Goal: Register for event/course

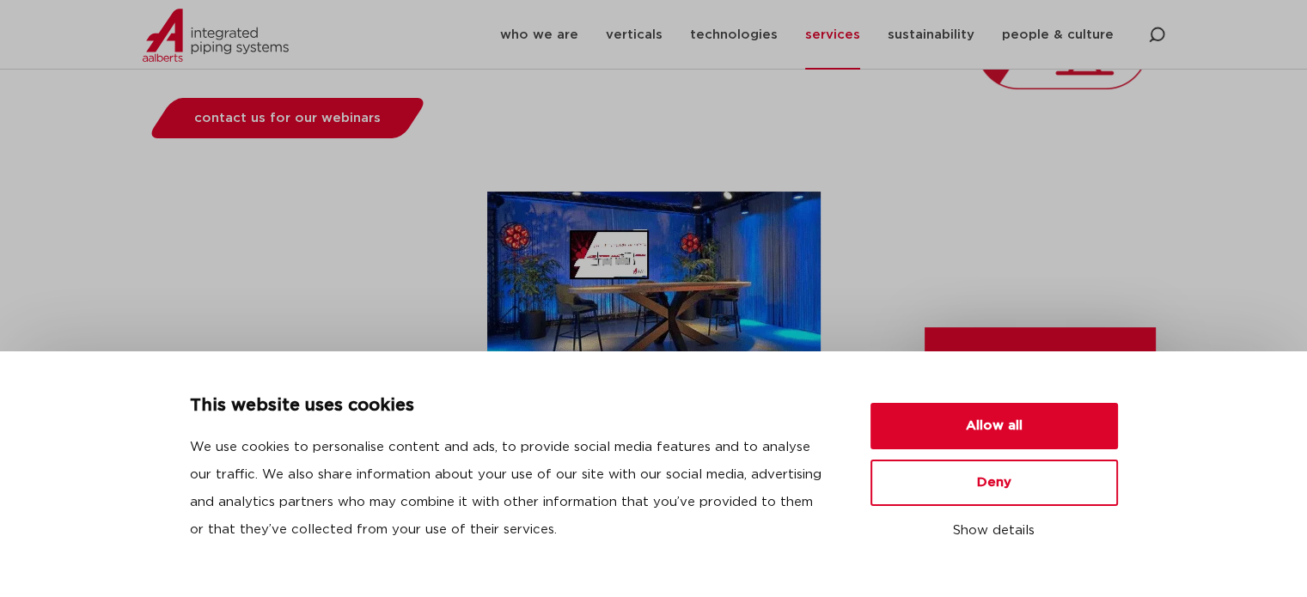
scroll to position [419, 0]
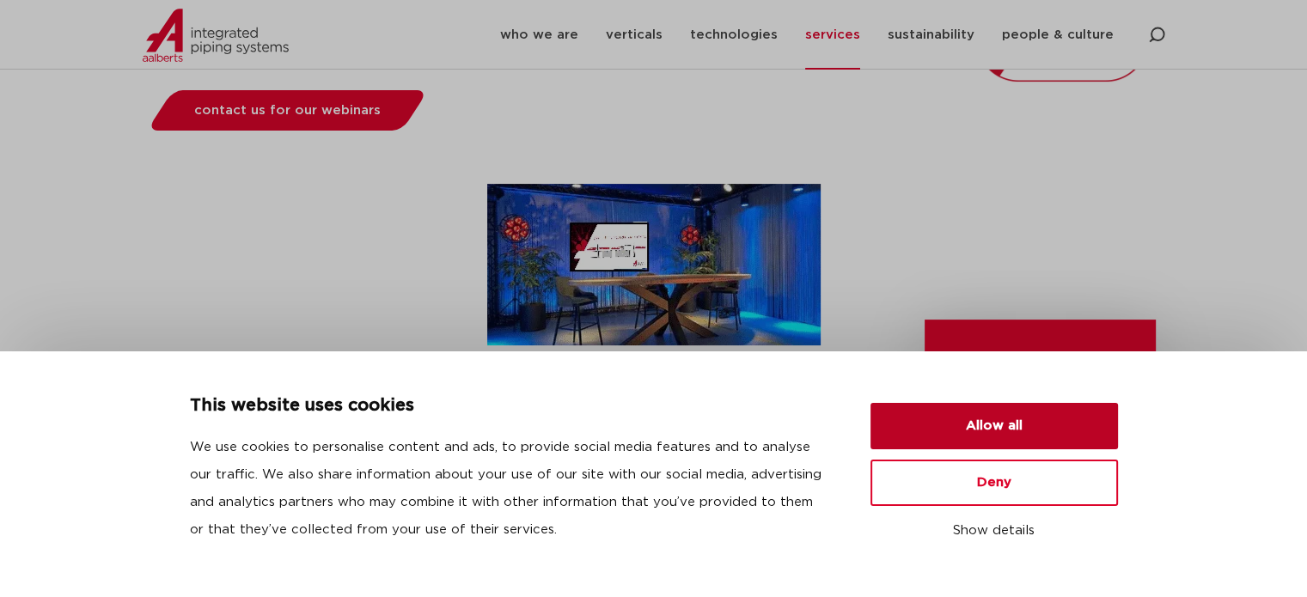
click at [990, 413] on button "Allow all" at bounding box center [995, 426] width 248 height 46
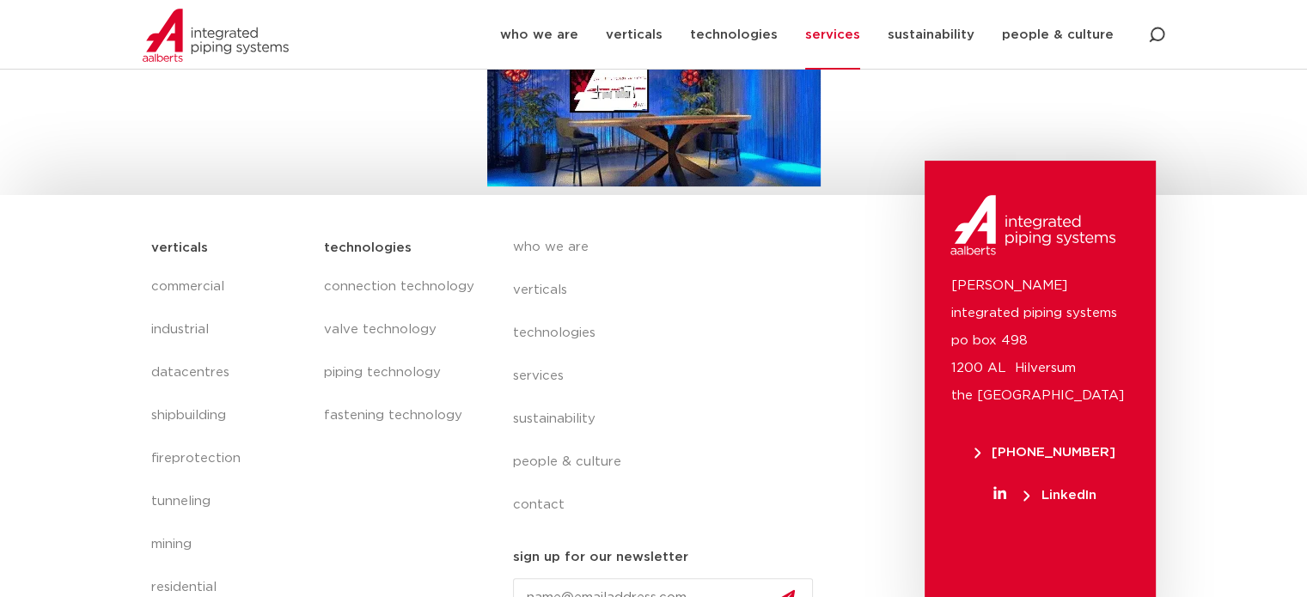
scroll to position [619, 0]
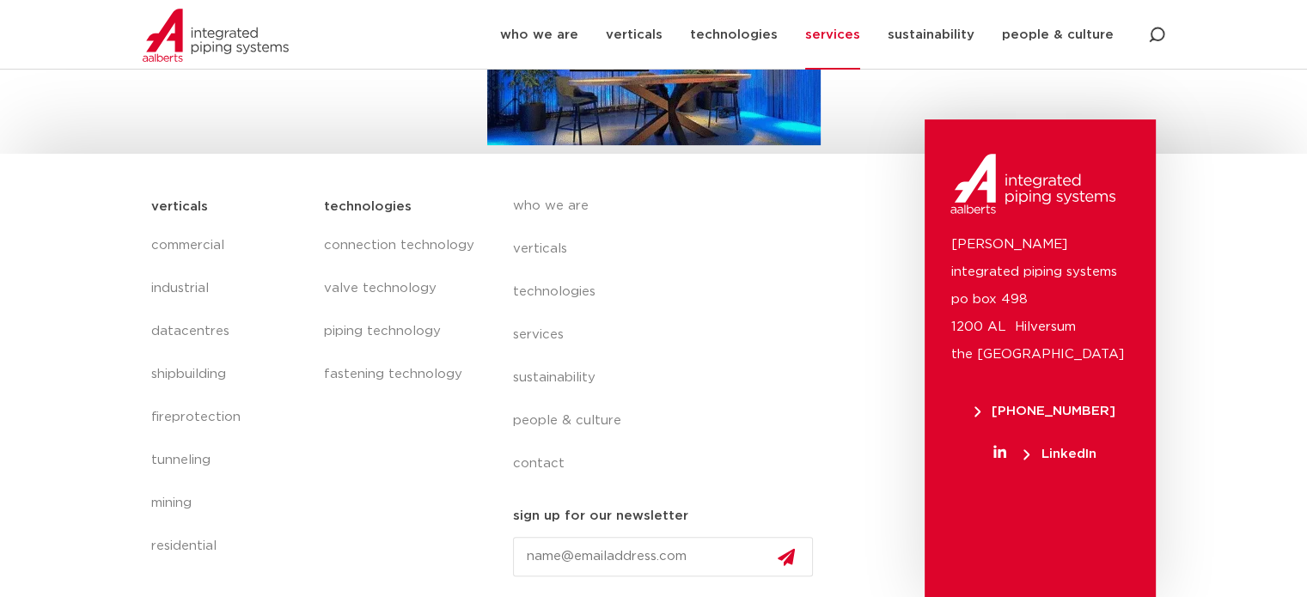
click at [852, 402] on div "who we are verticals technologies services sustainability people & culture cont…" at bounding box center [706, 393] width 438 height 411
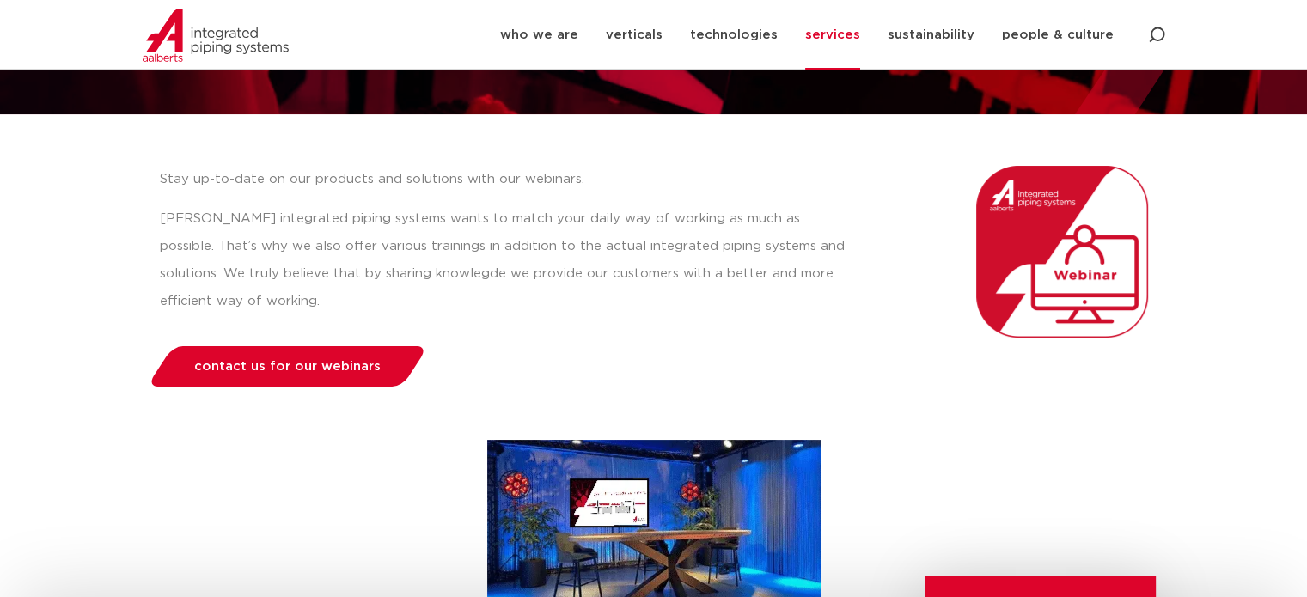
scroll to position [162, 0]
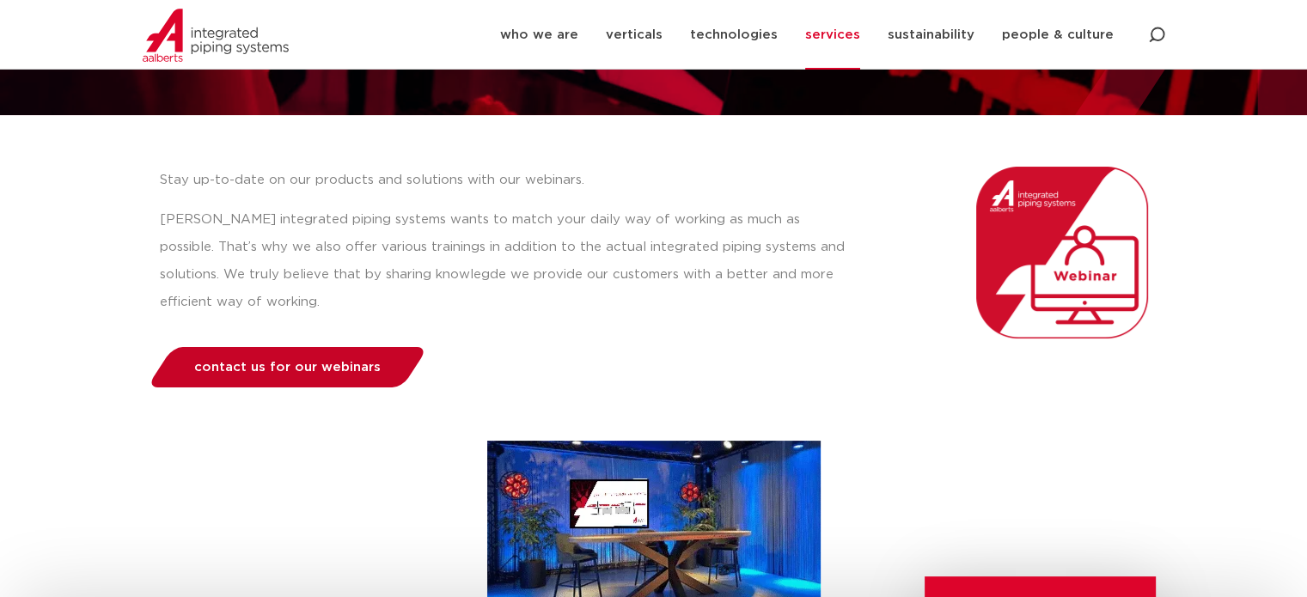
click at [369, 375] on link "contact us for our webinars" at bounding box center [287, 367] width 282 height 40
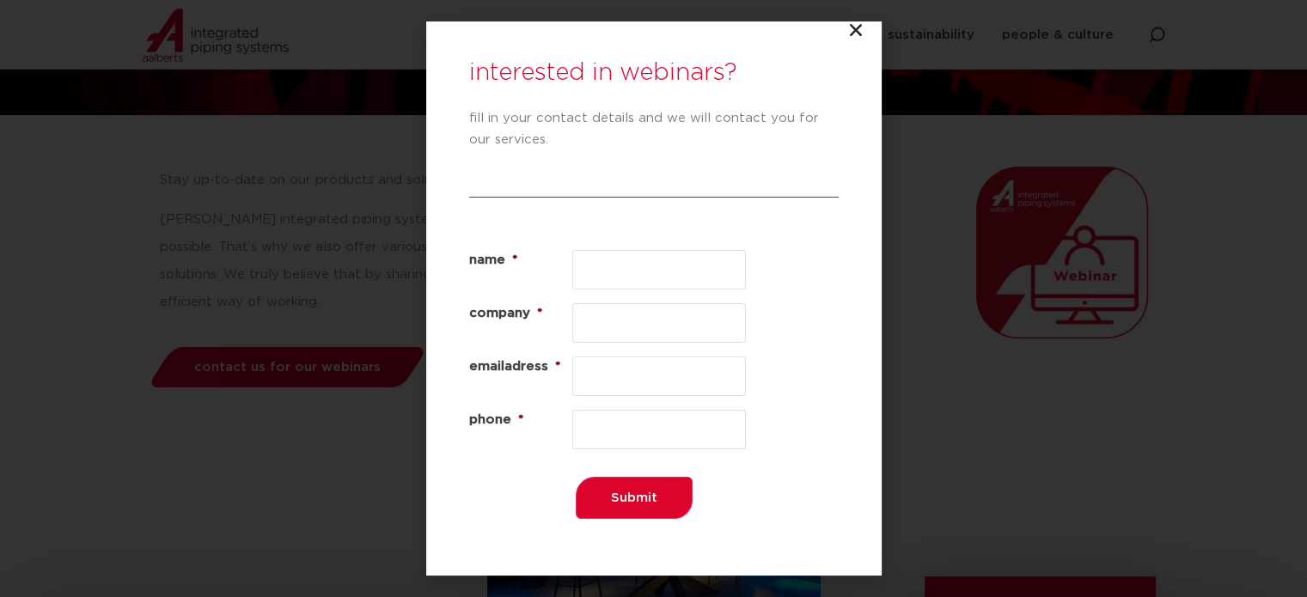
click at [855, 34] on icon "Close" at bounding box center [855, 29] width 17 height 17
click at [859, 27] on icon "Close" at bounding box center [855, 29] width 17 height 17
click at [859, 22] on icon "Close" at bounding box center [855, 29] width 17 height 17
click at [840, 25] on div "interested in webinars? fill in your contact details and we will contact you fo…" at bounding box center [653, 298] width 455 height 555
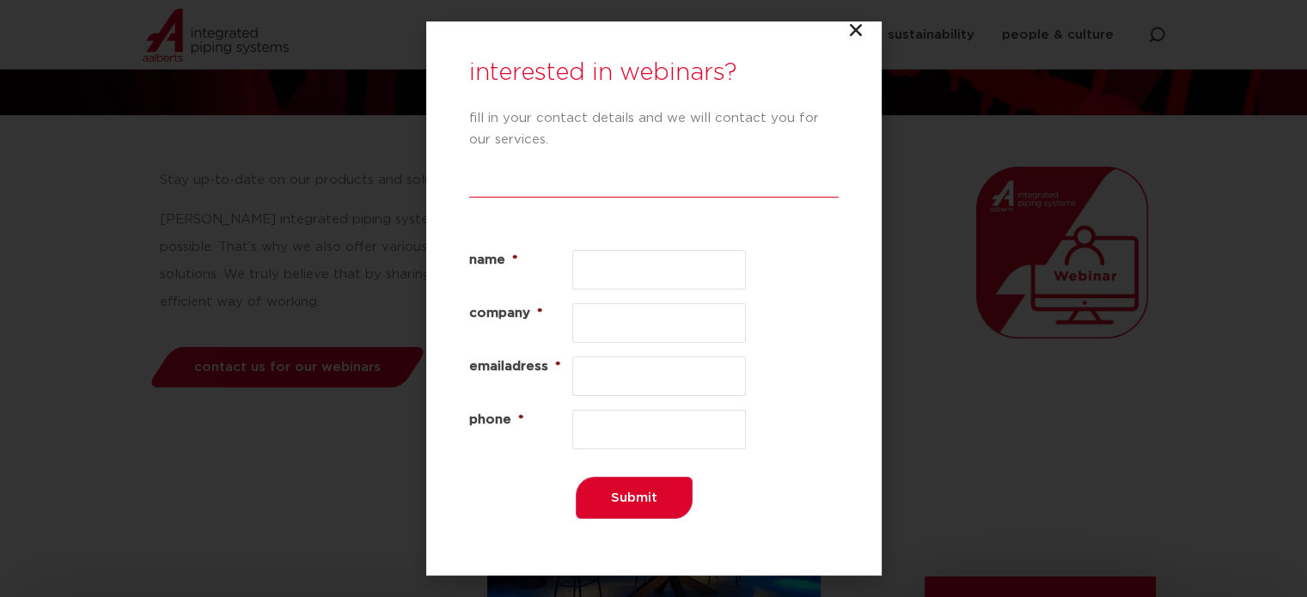
click at [857, 34] on icon "Close" at bounding box center [855, 29] width 17 height 17
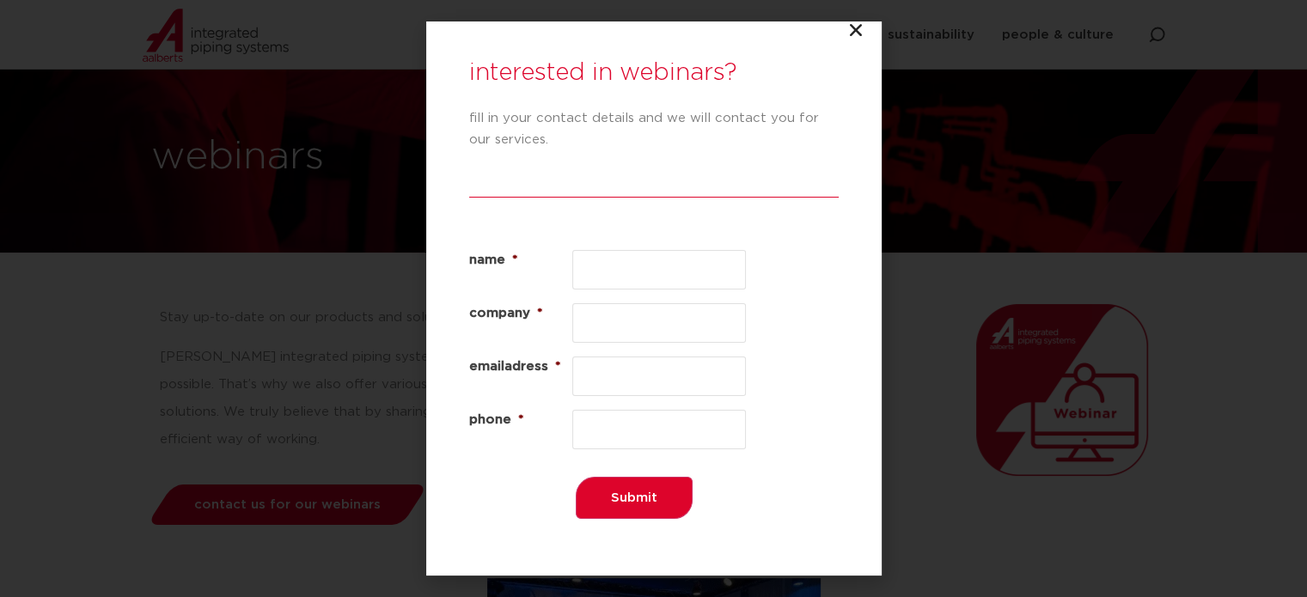
scroll to position [0, 0]
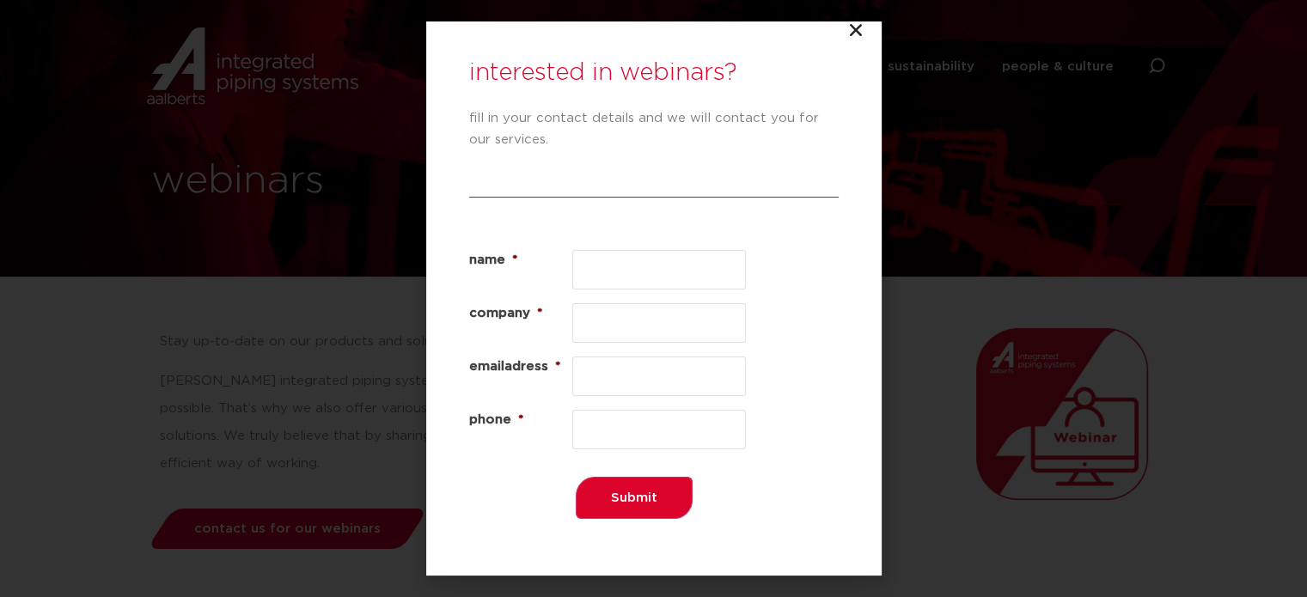
click at [865, 28] on div "interested in webinars? fill in your contact details and we will contact you fo…" at bounding box center [653, 298] width 455 height 555
click at [852, 28] on icon "Close" at bounding box center [855, 29] width 17 height 17
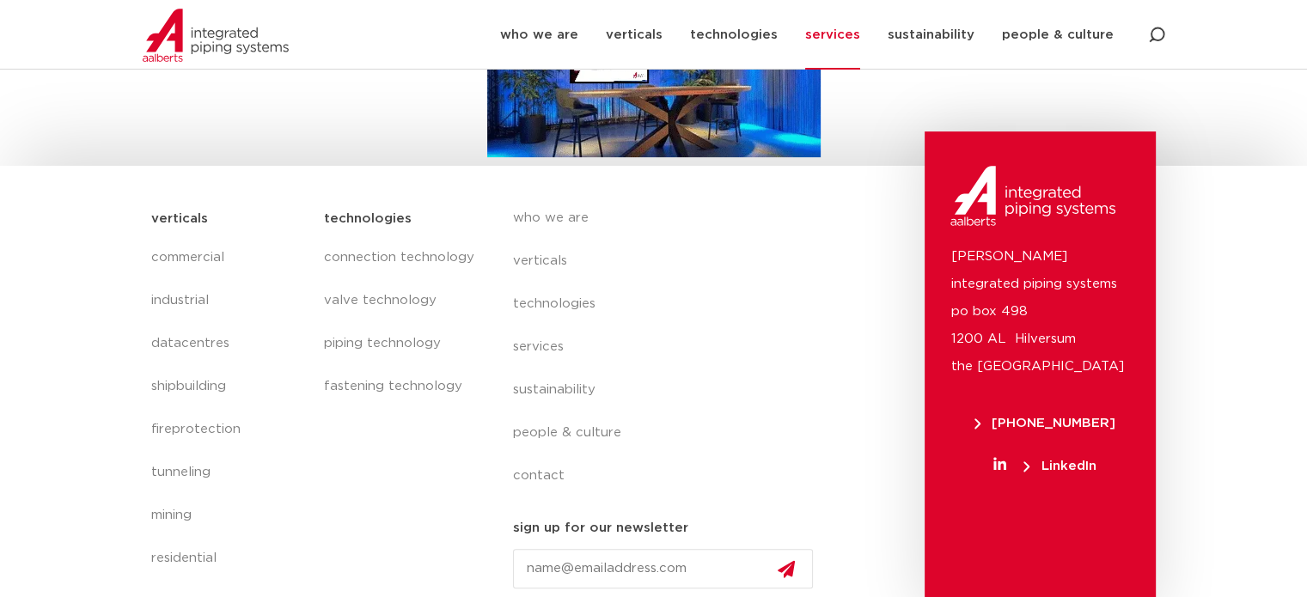
scroll to position [619, 0]
